Goal: Information Seeking & Learning: Learn about a topic

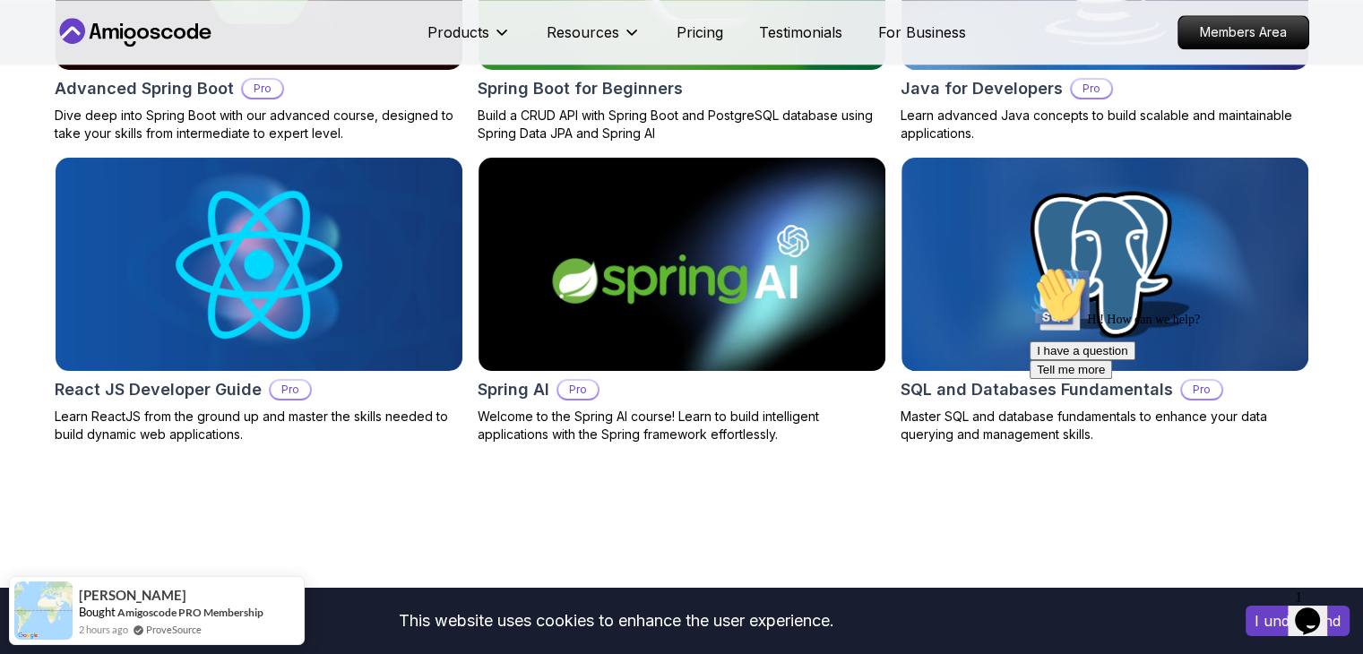
scroll to position [2139, 0]
click at [968, 90] on h2 "Java for Developers" at bounding box center [981, 88] width 162 height 25
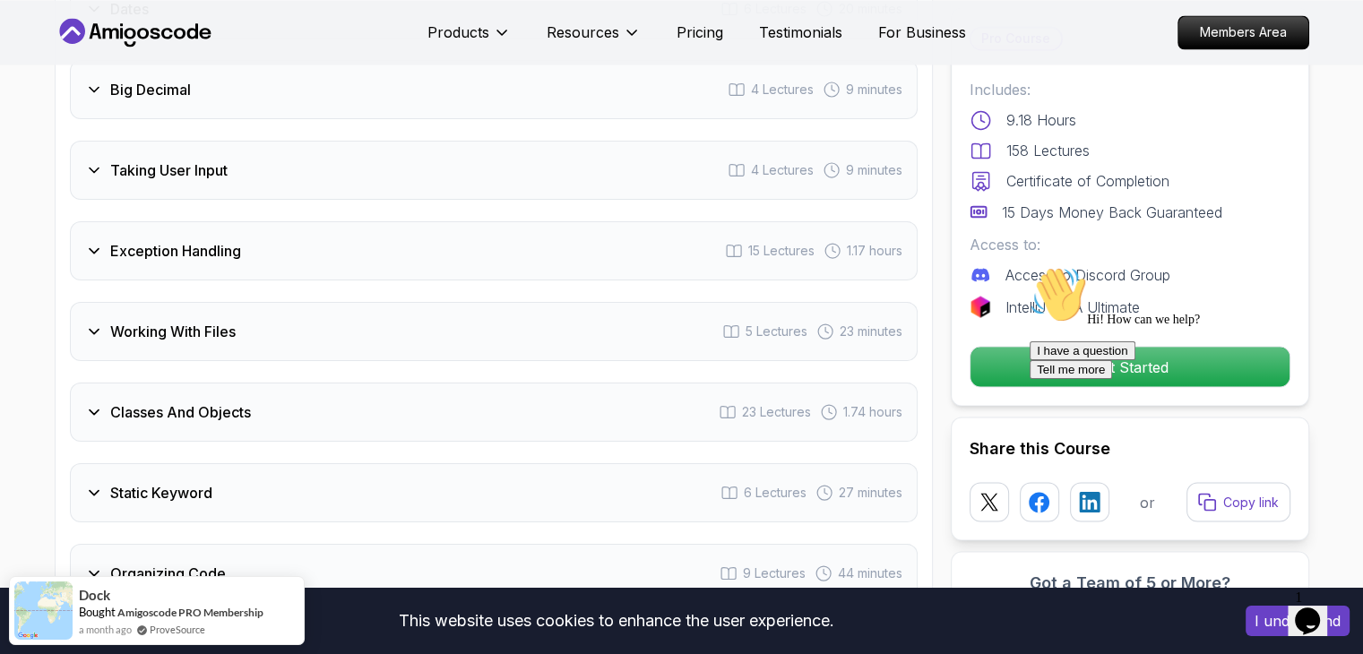
click at [413, 383] on div "Classes And Objects 23 Lectures 1.74 hours" at bounding box center [493, 412] width 847 height 59
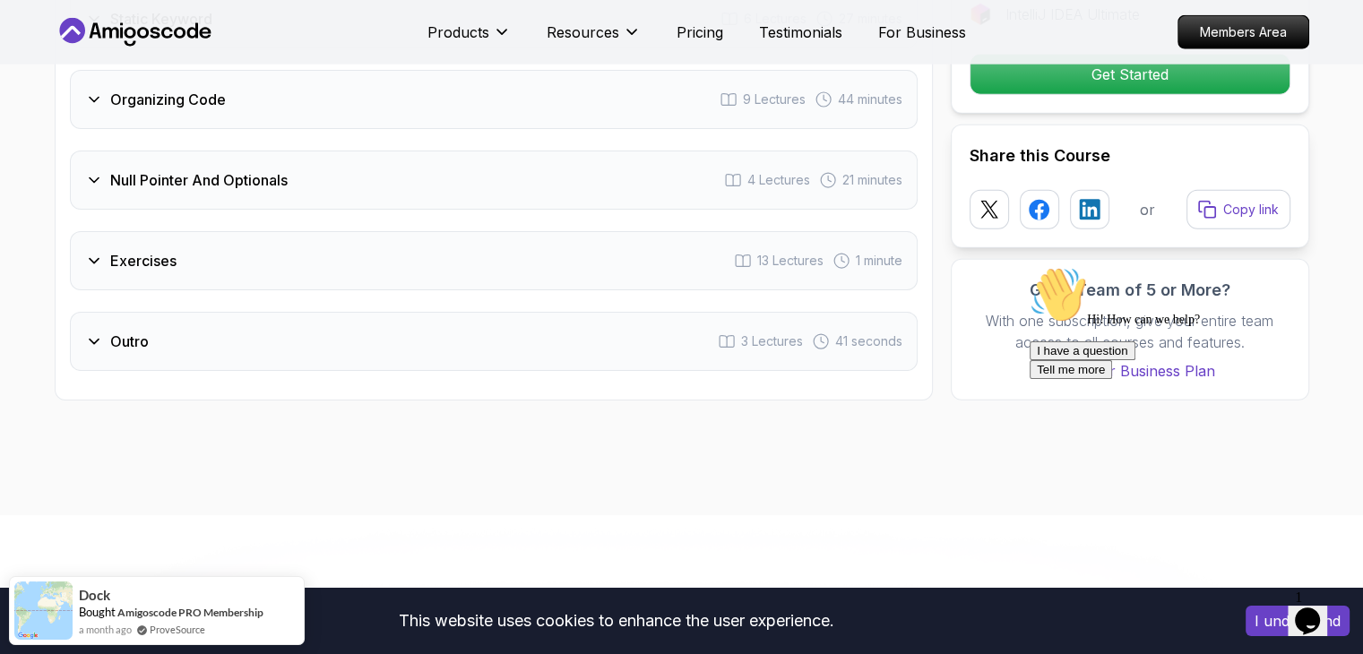
scroll to position [4583, 0]
click at [423, 230] on div "Exercises 13 Lectures 1 minute" at bounding box center [493, 259] width 847 height 59
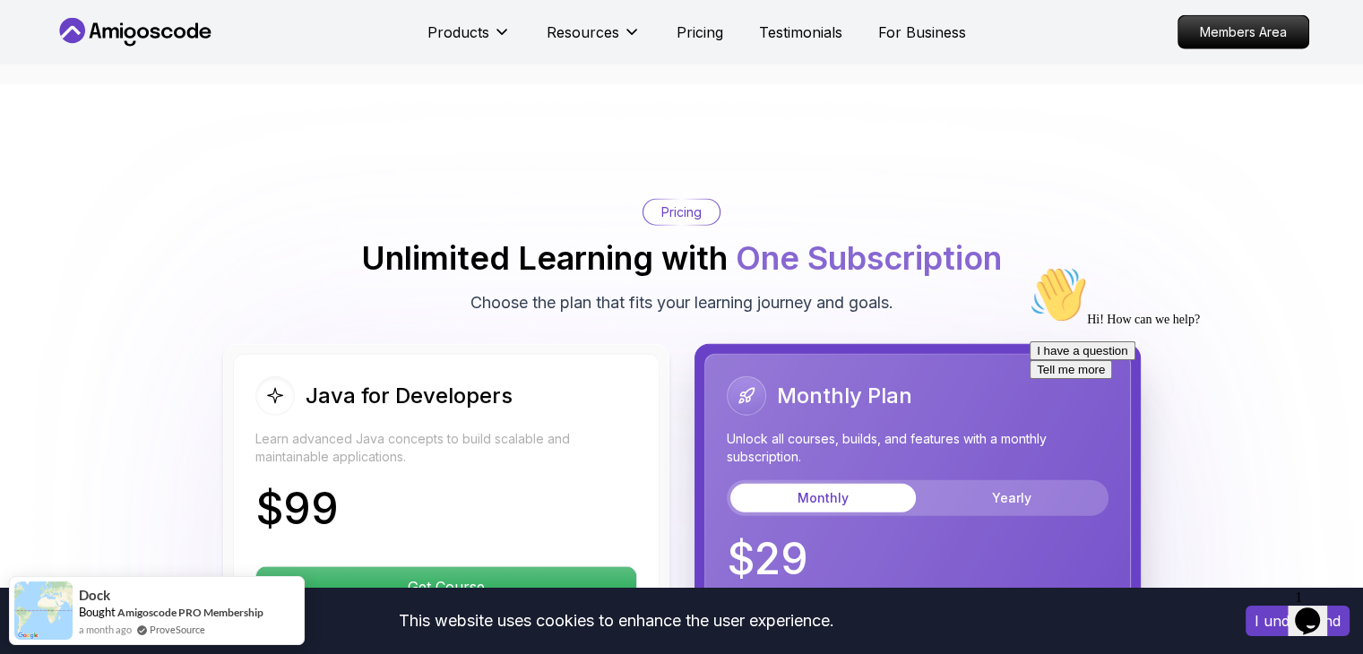
scroll to position [3594, 0]
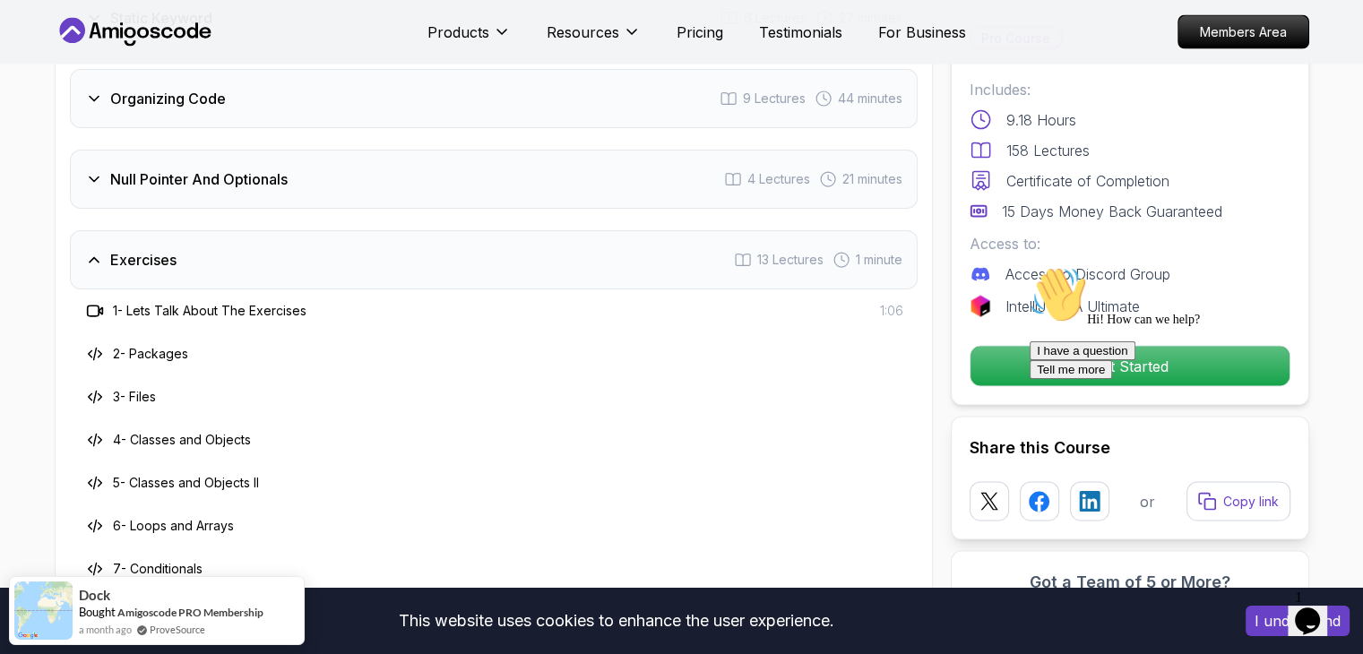
click at [426, 159] on div "Null Pointer And Optionals 4 Lectures 21 minutes" at bounding box center [493, 179] width 847 height 59
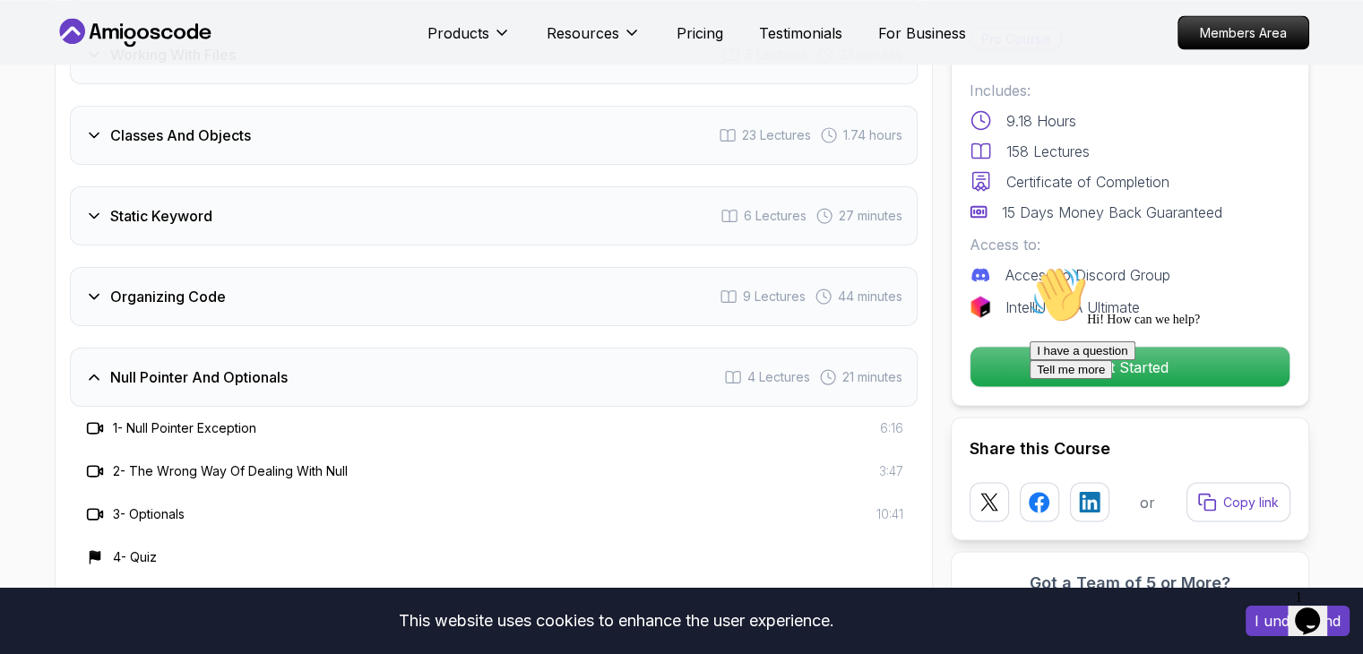
scroll to position [3395, 0]
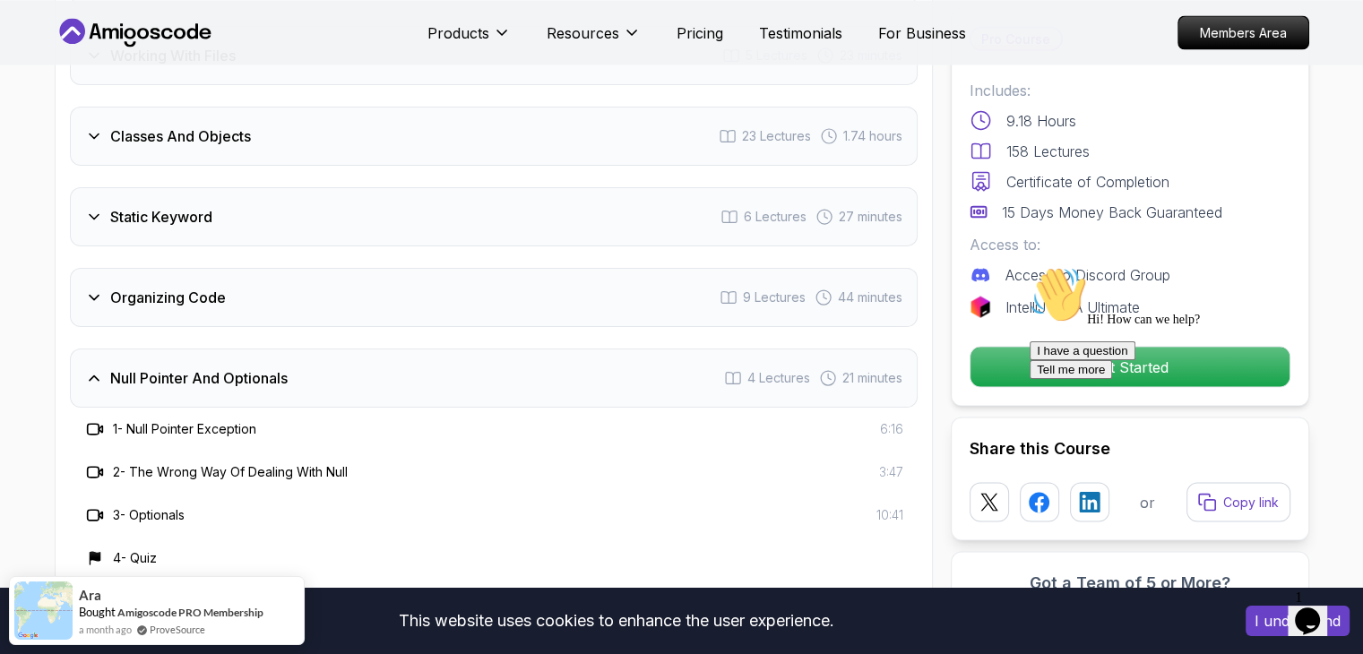
click at [348, 269] on div "Organizing Code 9 Lectures 44 minutes" at bounding box center [493, 297] width 847 height 59
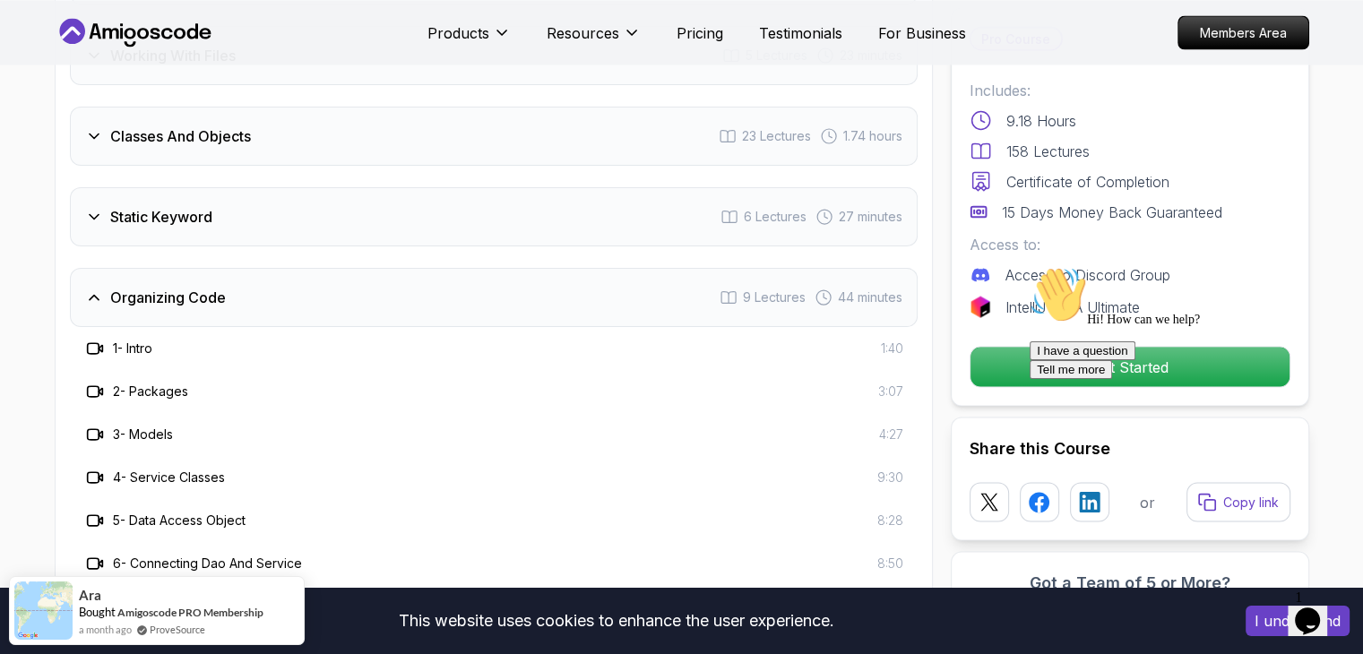
click at [340, 187] on div "Static Keyword 6 Lectures 27 minutes" at bounding box center [493, 216] width 847 height 59
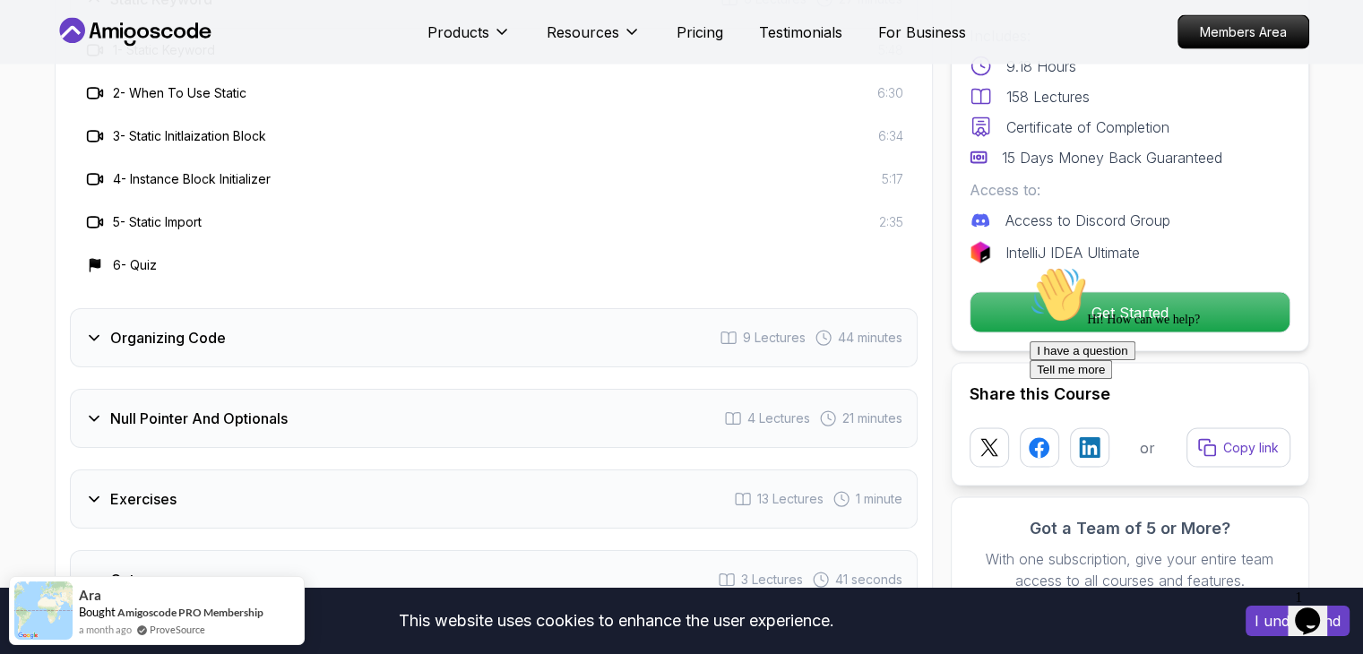
scroll to position [3614, 0]
click at [287, 331] on div "Organizing Code 9 Lectures 44 minutes" at bounding box center [493, 336] width 847 height 59
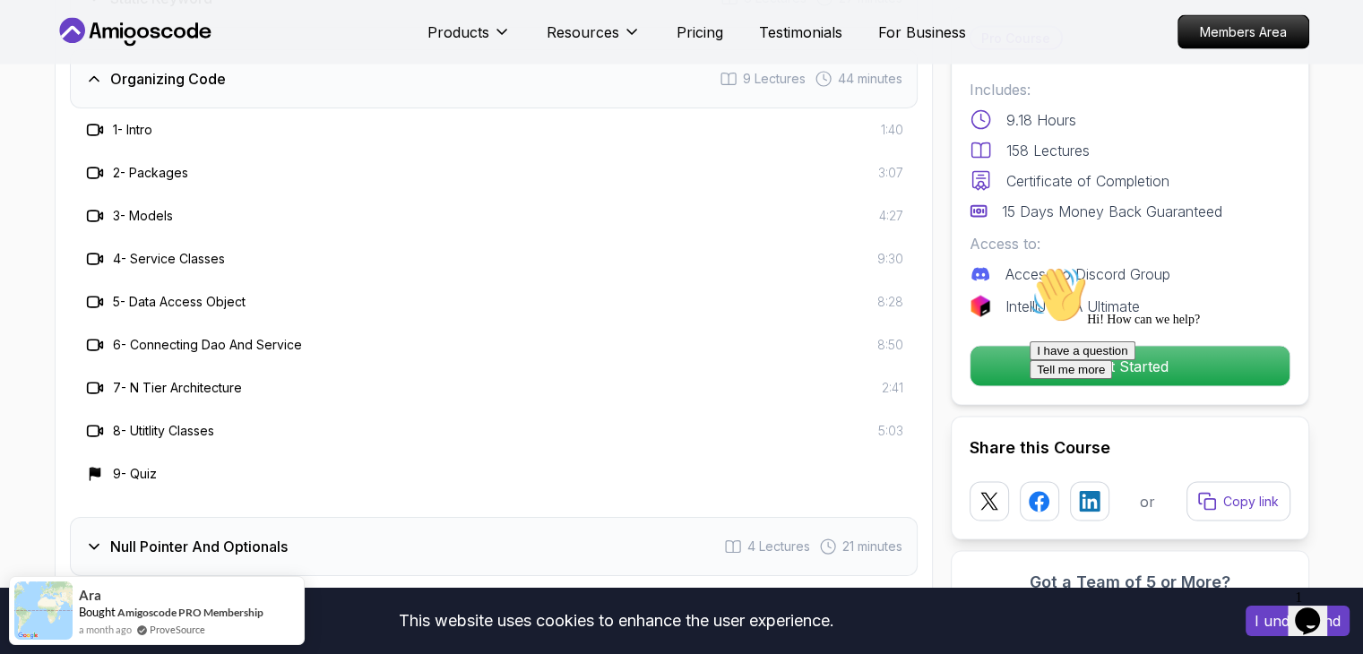
click at [246, 536] on h3 "Null Pointer And Optionals" at bounding box center [198, 547] width 177 height 22
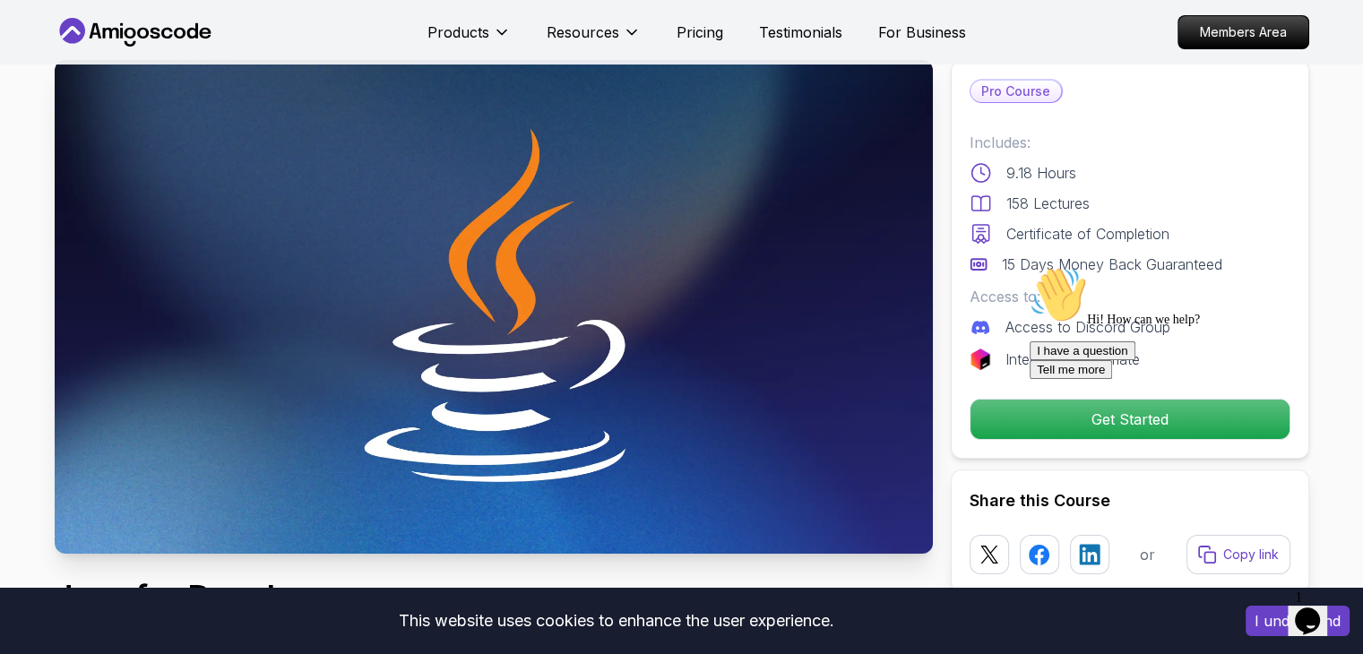
scroll to position [0, 0]
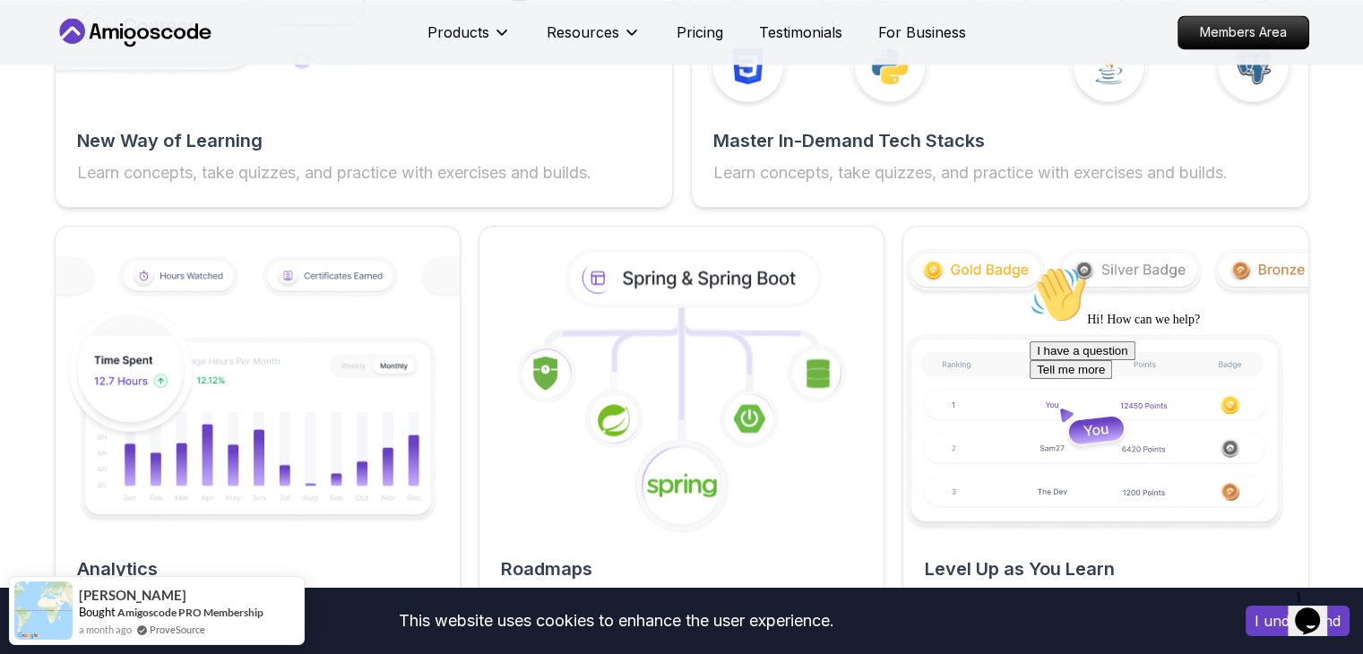
scroll to position [3129, 0]
